Goal: Information Seeking & Learning: Learn about a topic

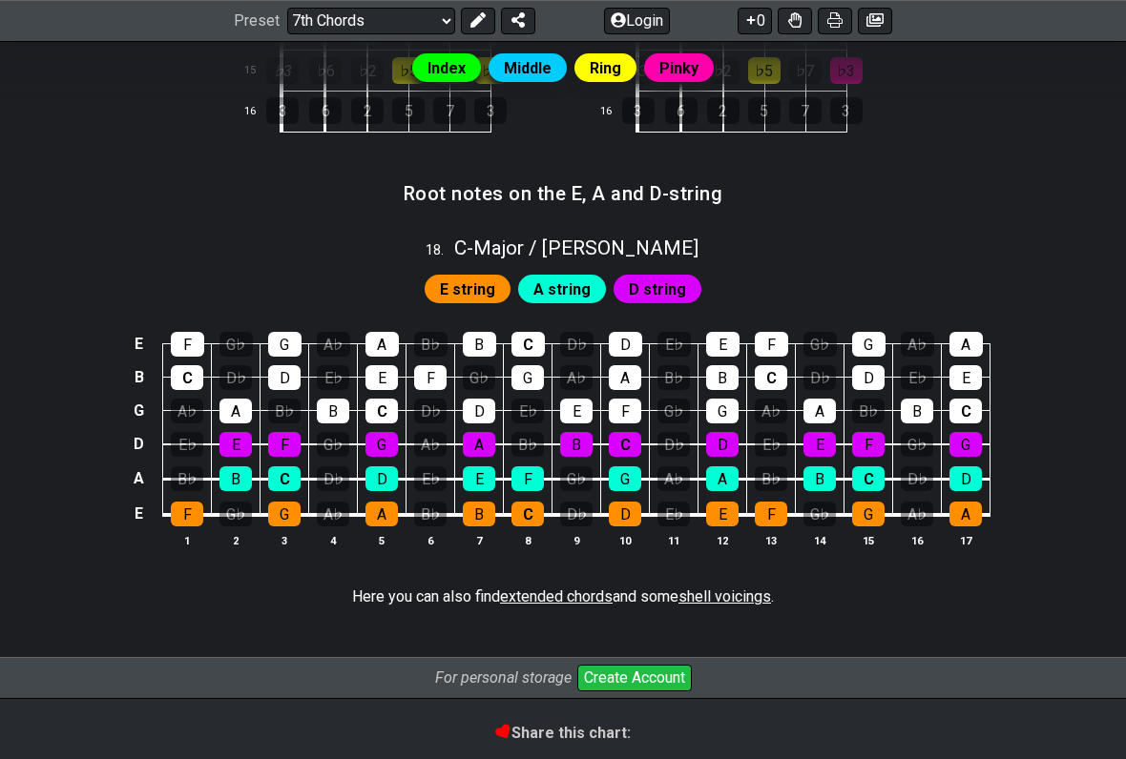
scroll to position [2191, 0]
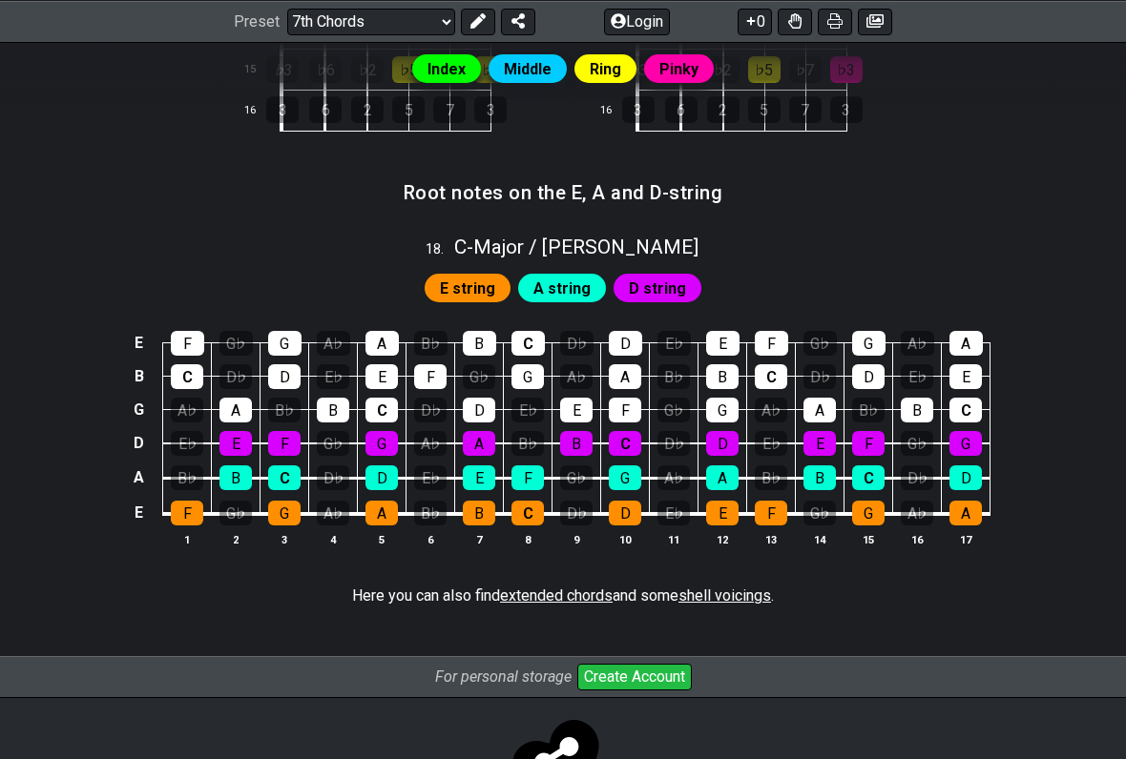
click at [490, 501] on div "B" at bounding box center [479, 513] width 32 height 25
click at [476, 501] on div "B" at bounding box center [479, 513] width 32 height 25
click at [482, 501] on div "B" at bounding box center [479, 513] width 32 height 25
click at [634, 431] on div "C" at bounding box center [625, 443] width 32 height 25
click at [585, 398] on div "E" at bounding box center [576, 410] width 32 height 25
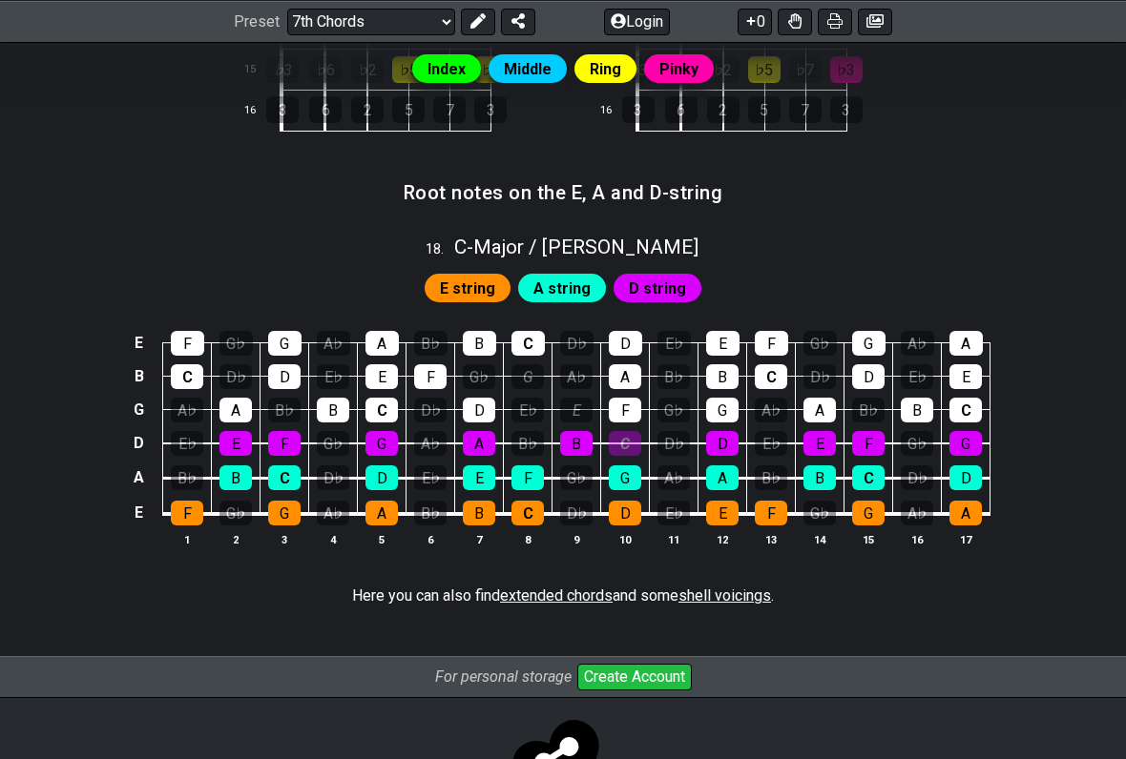
click at [520, 364] on div "G" at bounding box center [527, 376] width 32 height 25
click at [535, 331] on div "C" at bounding box center [527, 343] width 33 height 25
click at [631, 431] on div "C" at bounding box center [625, 443] width 32 height 25
click at [531, 335] on div "C" at bounding box center [527, 343] width 33 height 25
click at [531, 334] on div "C" at bounding box center [527, 343] width 33 height 25
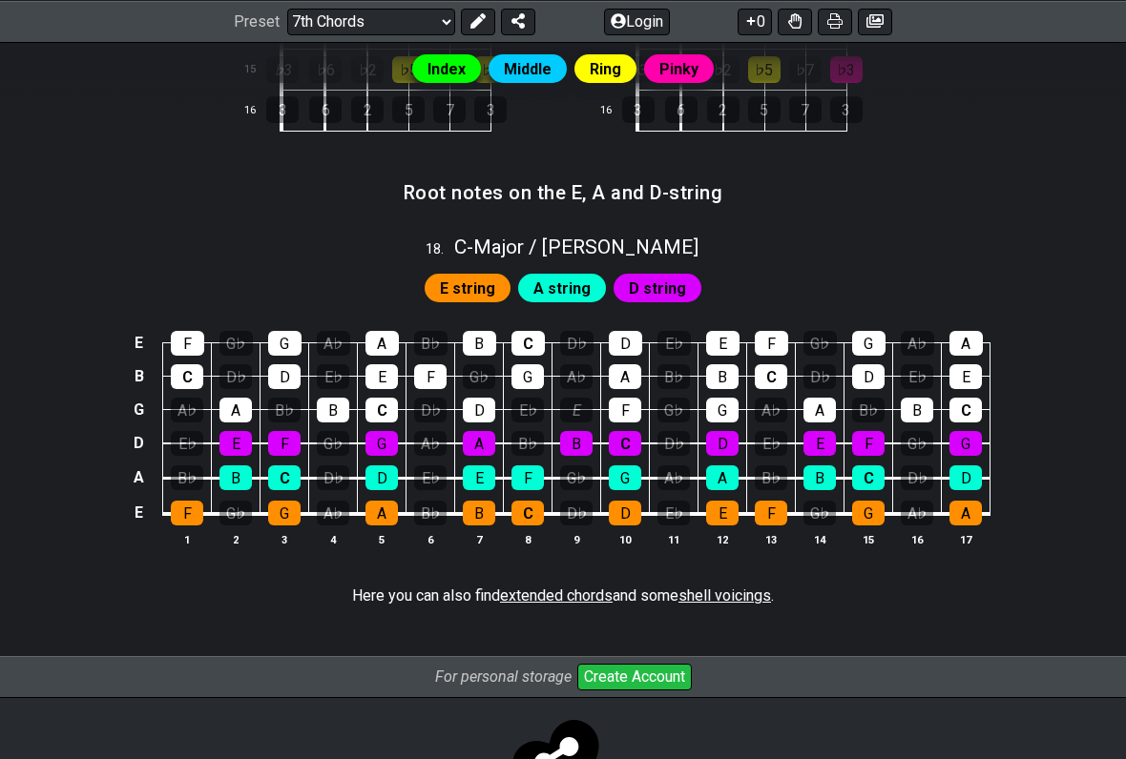
click at [581, 398] on div "E" at bounding box center [576, 410] width 32 height 25
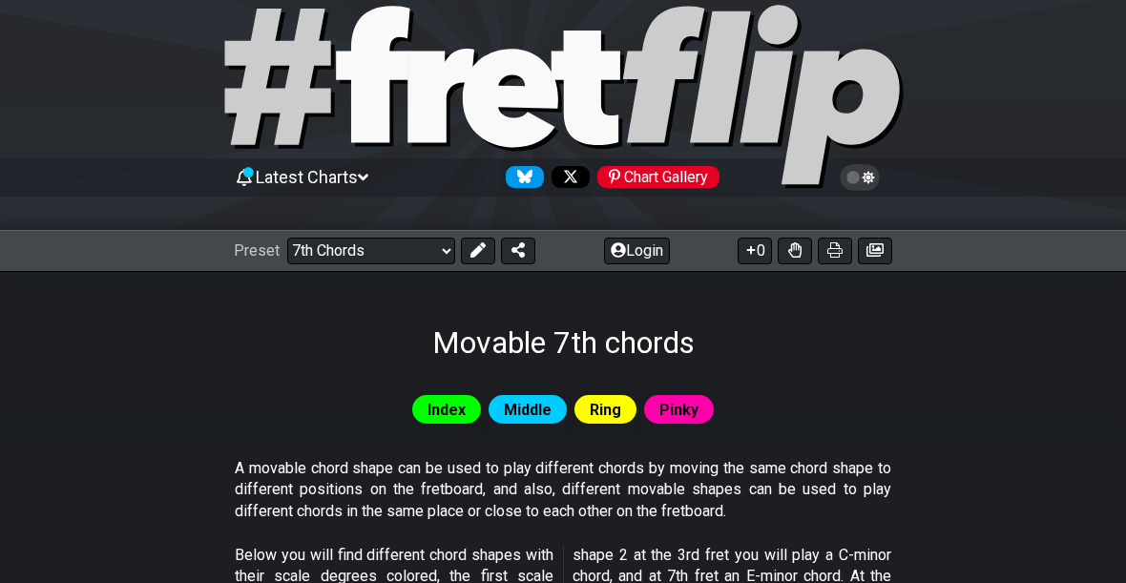
scroll to position [39, 0]
click at [444, 256] on select "Welcome to #fretflip! Initial Preset Custom Preset Minor Pentatonic Major Penta…" at bounding box center [371, 251] width 168 height 27
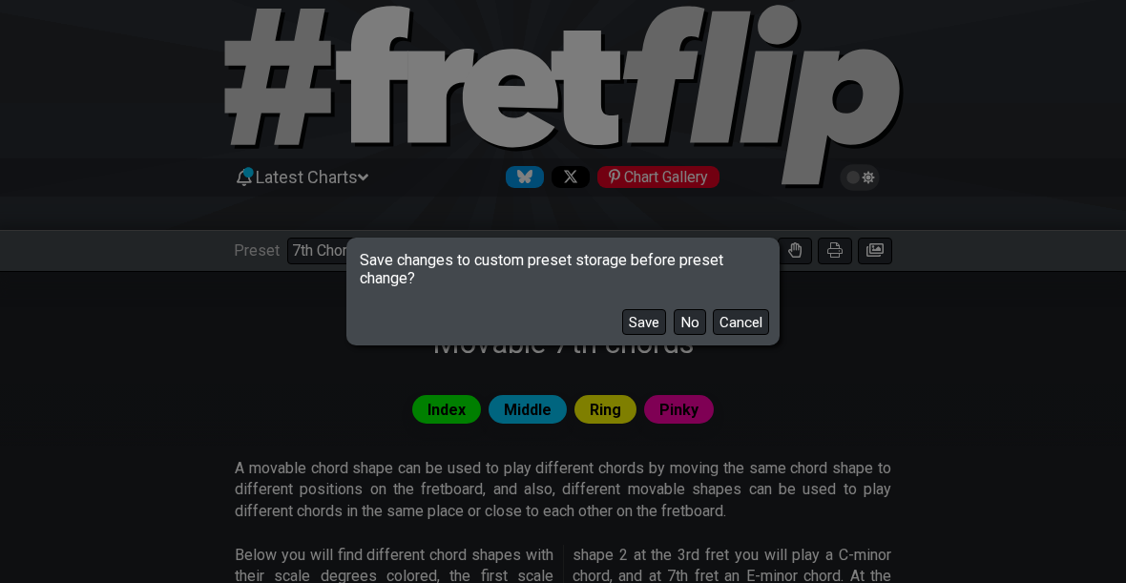
click at [643, 327] on button "Save" at bounding box center [644, 322] width 44 height 26
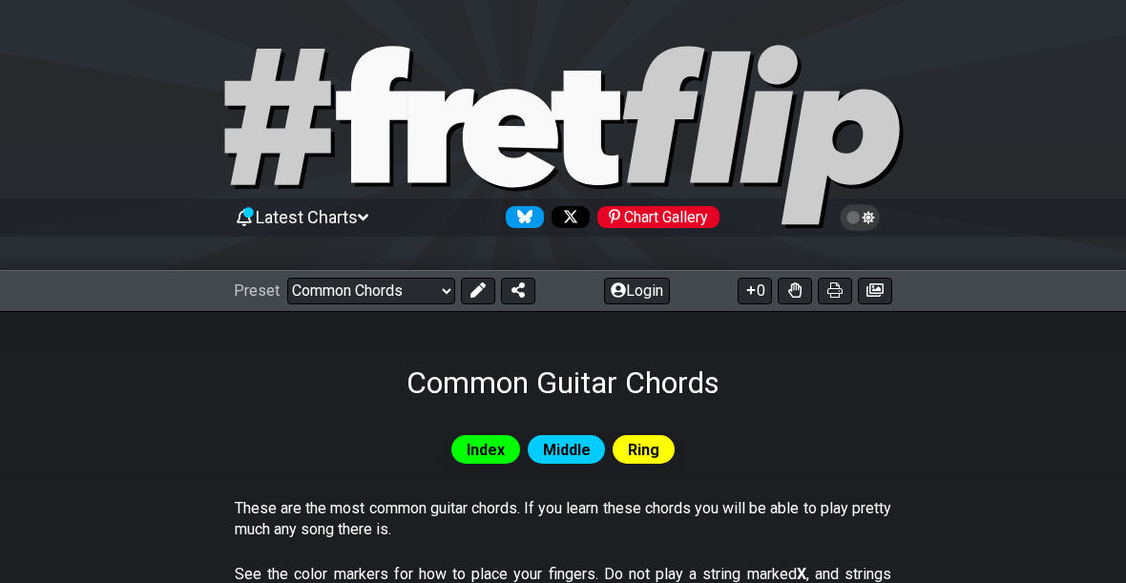
click at [443, 298] on select "Welcome to #fretflip! Initial Preset Movable 7th chords Minor Pentatonic Major …" at bounding box center [371, 291] width 168 height 27
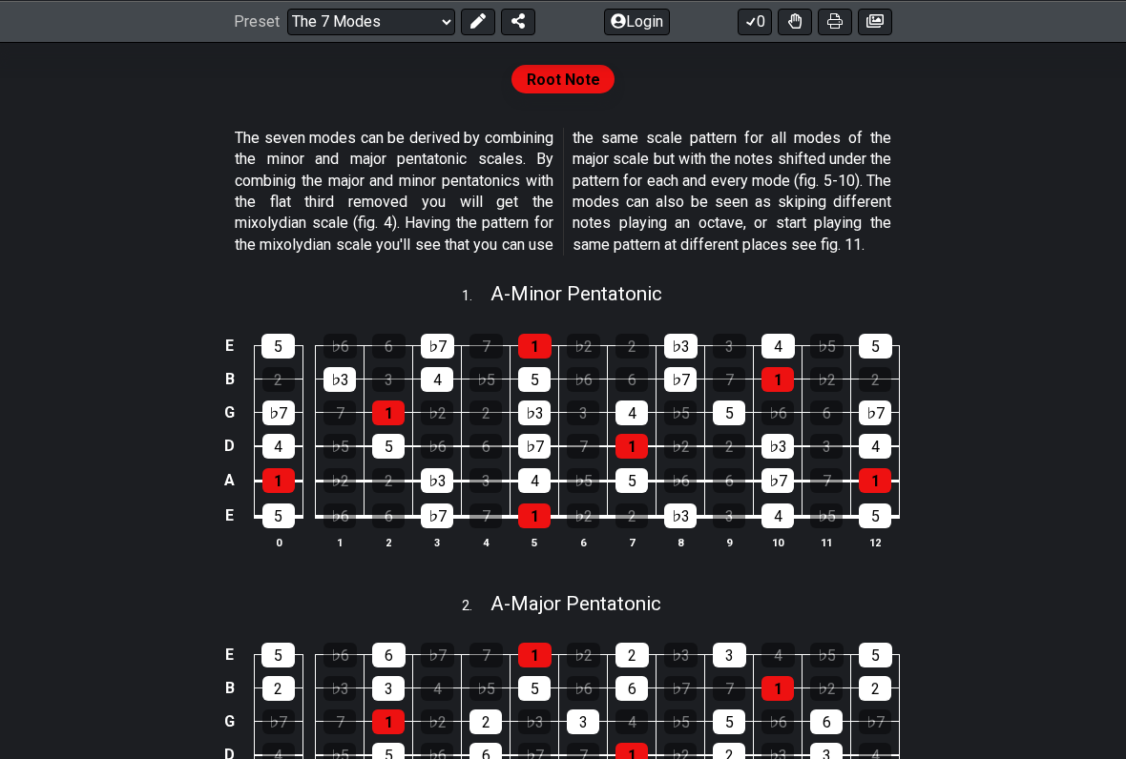
scroll to position [375, 0]
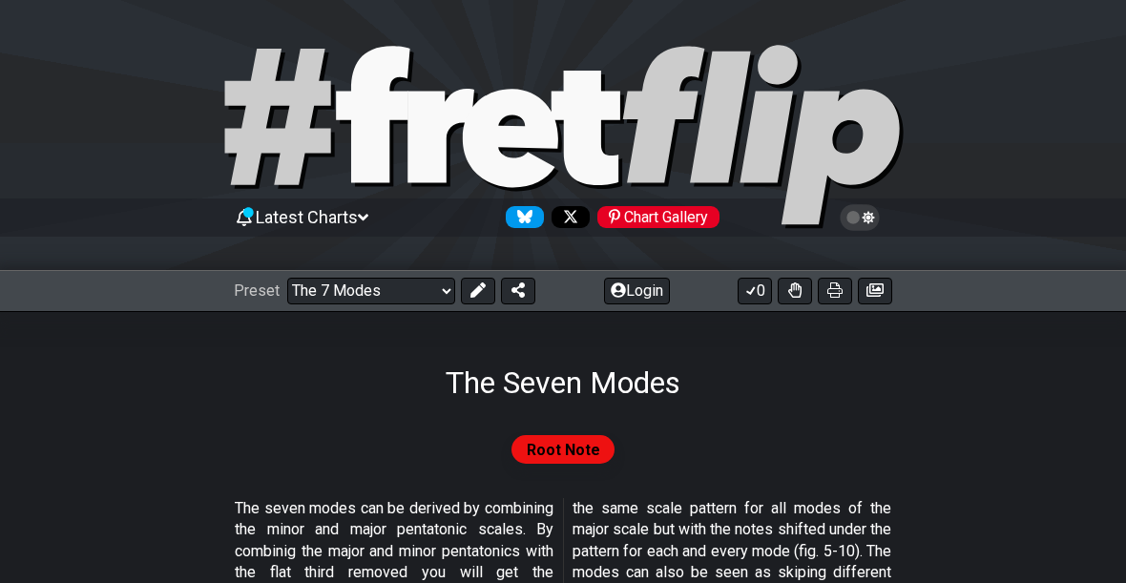
click at [438, 296] on select "Welcome to #fretflip! Initial Preset Movable 7th chords Minor Pentatonic Major …" at bounding box center [371, 291] width 168 height 27
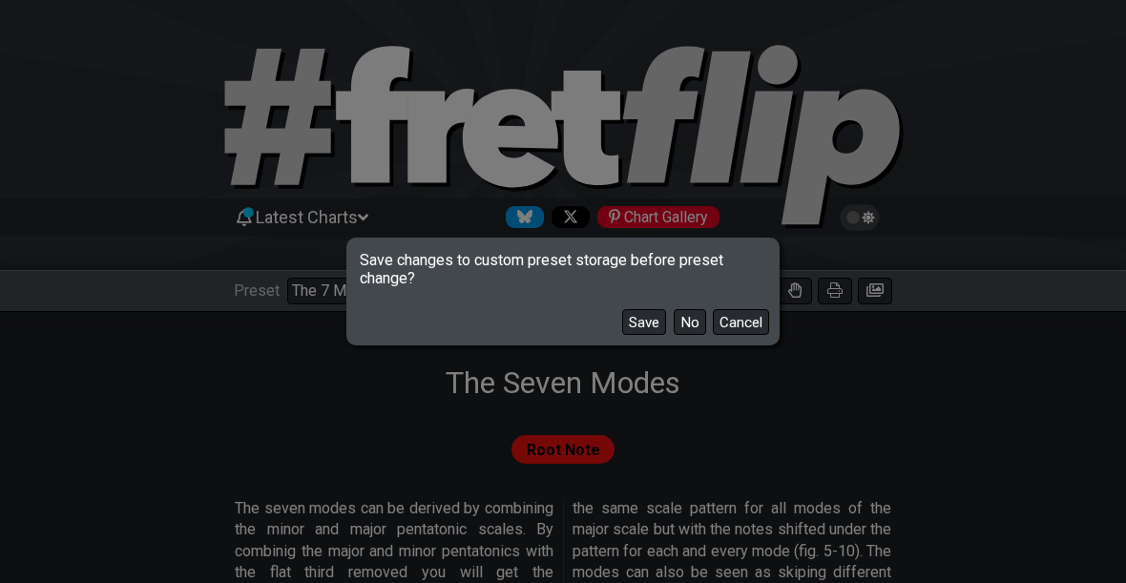
click at [649, 322] on button "Save" at bounding box center [644, 322] width 44 height 26
select select "/guitar-scales"
select select "C"
